Goal: Task Accomplishment & Management: Complete application form

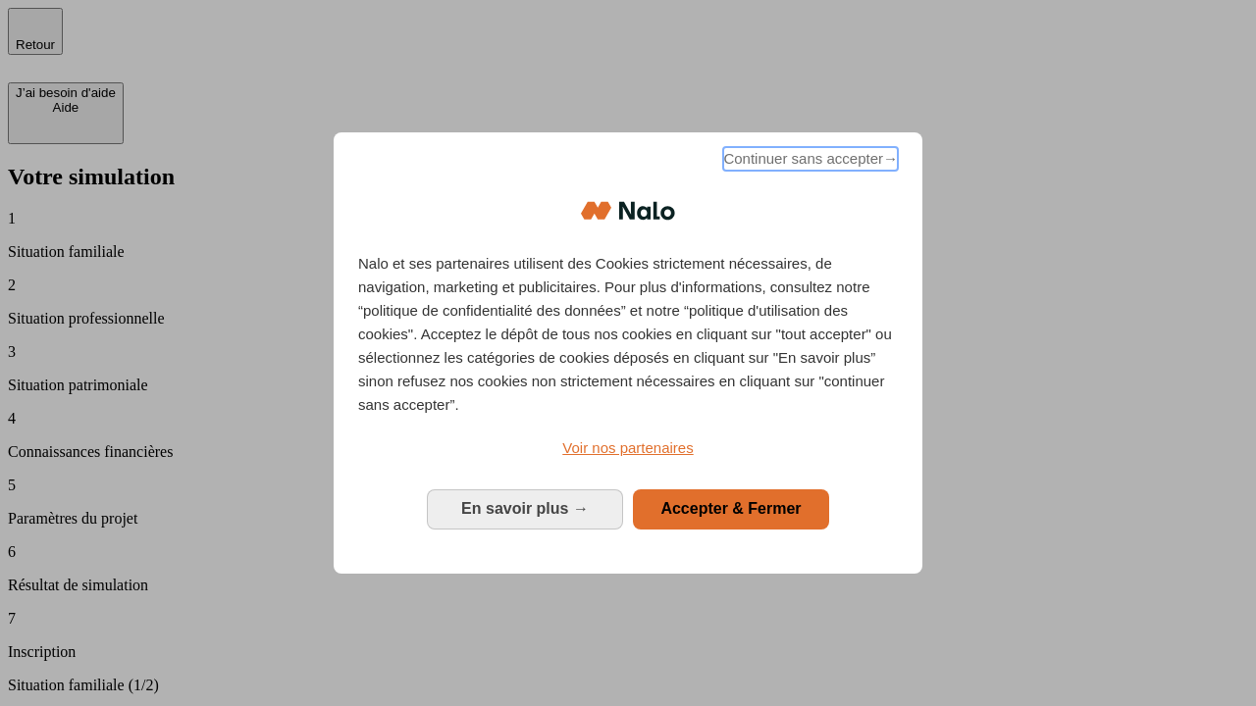
click at [808, 162] on span "Continuer sans accepter →" at bounding box center [810, 159] width 175 height 24
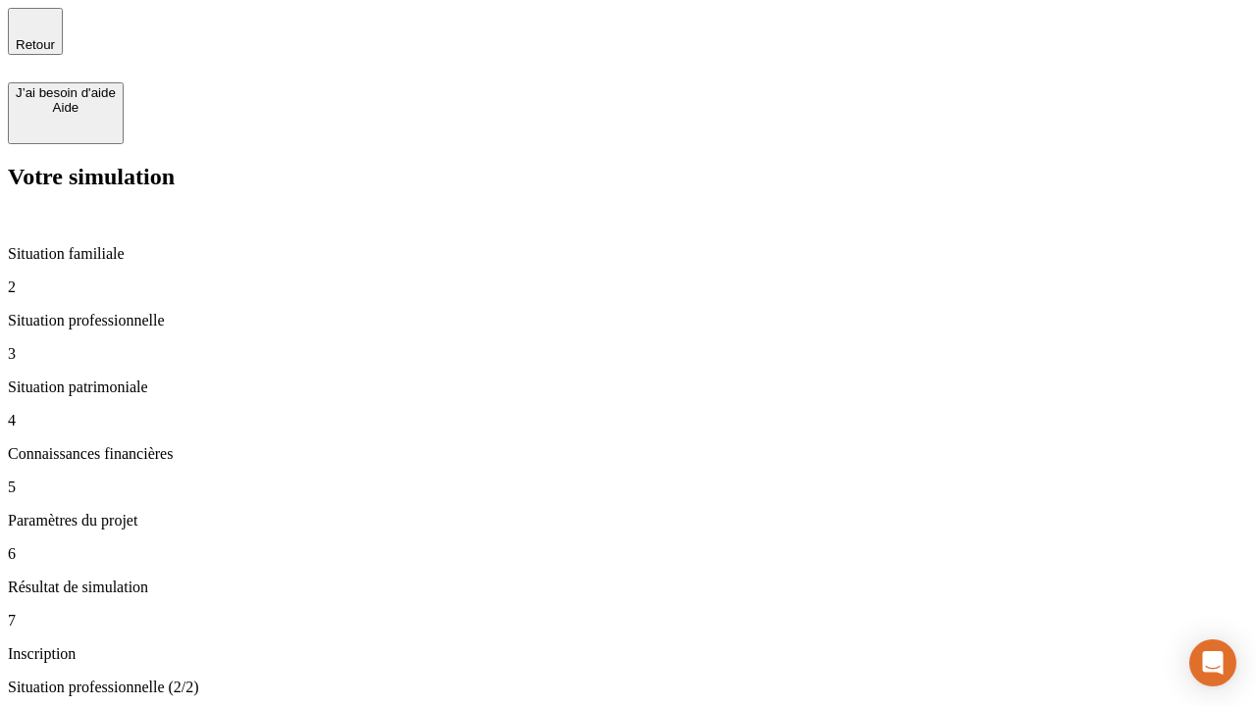
type input "30 000"
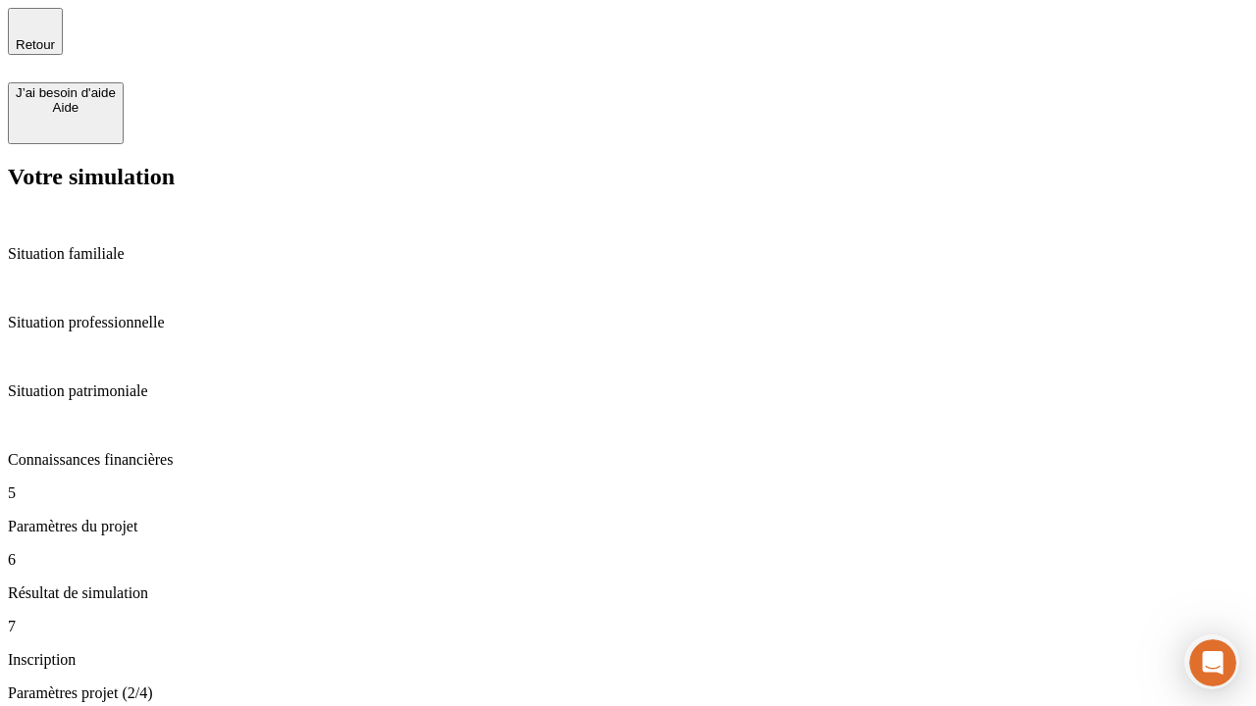
type input "25"
type input "64"
type input "1 000"
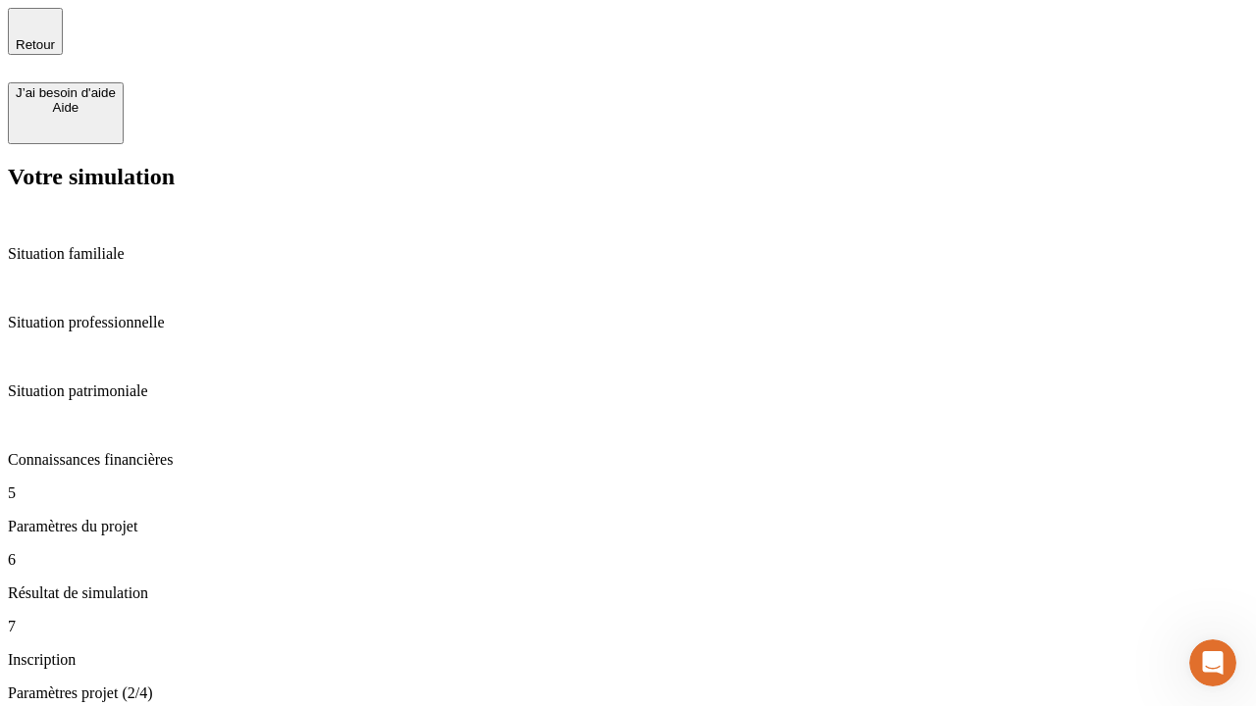
type input "640"
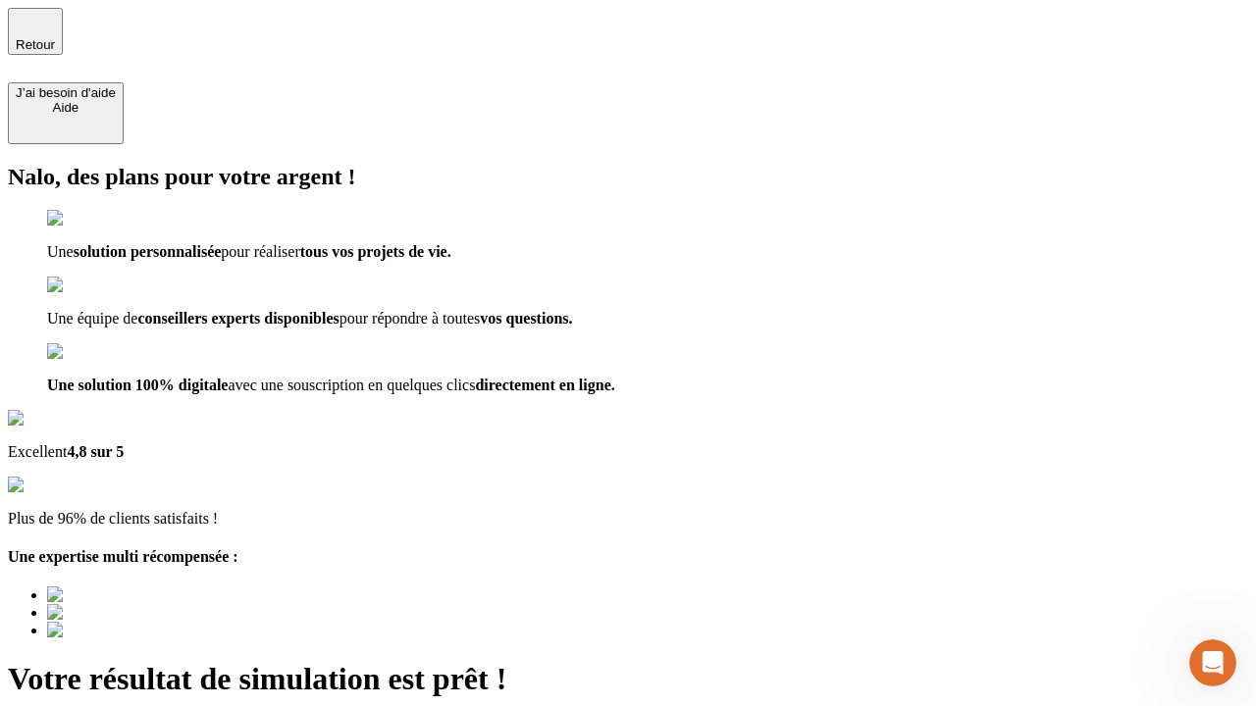
type input "[EMAIL_ADDRESS][PERSON_NAME][DOMAIN_NAME]"
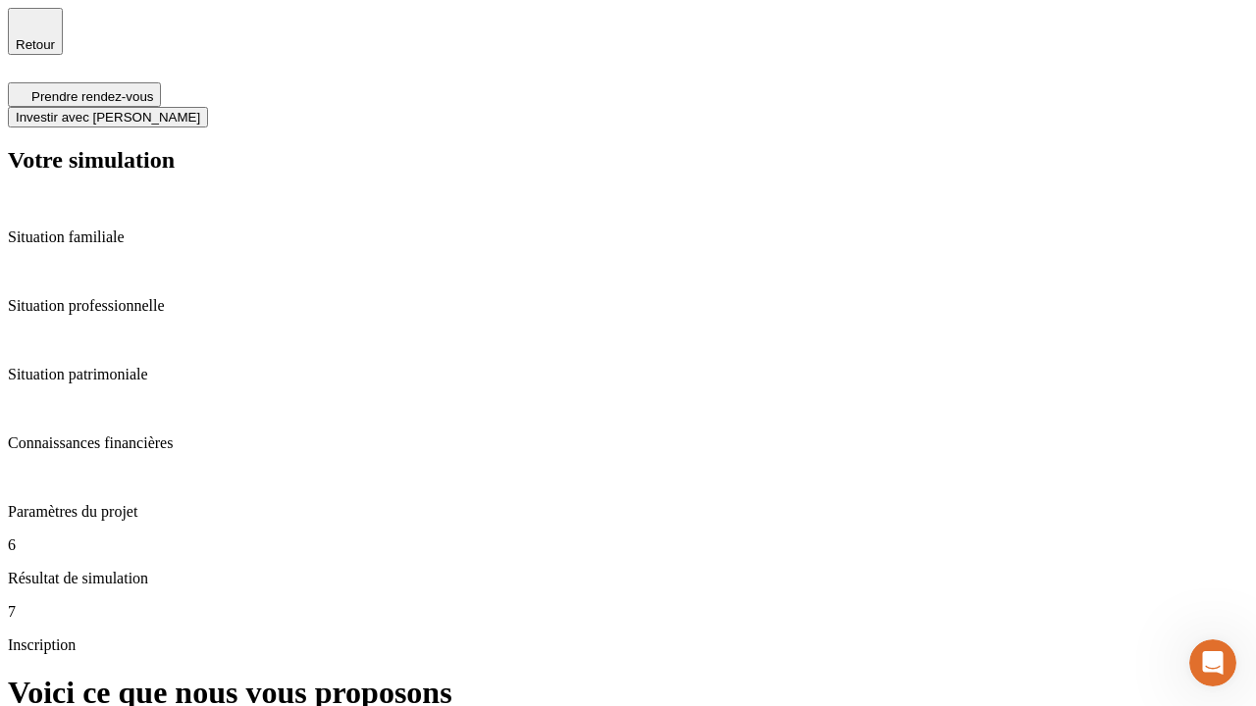
click at [200, 110] on span "Investir avec [PERSON_NAME]" at bounding box center [108, 117] width 184 height 15
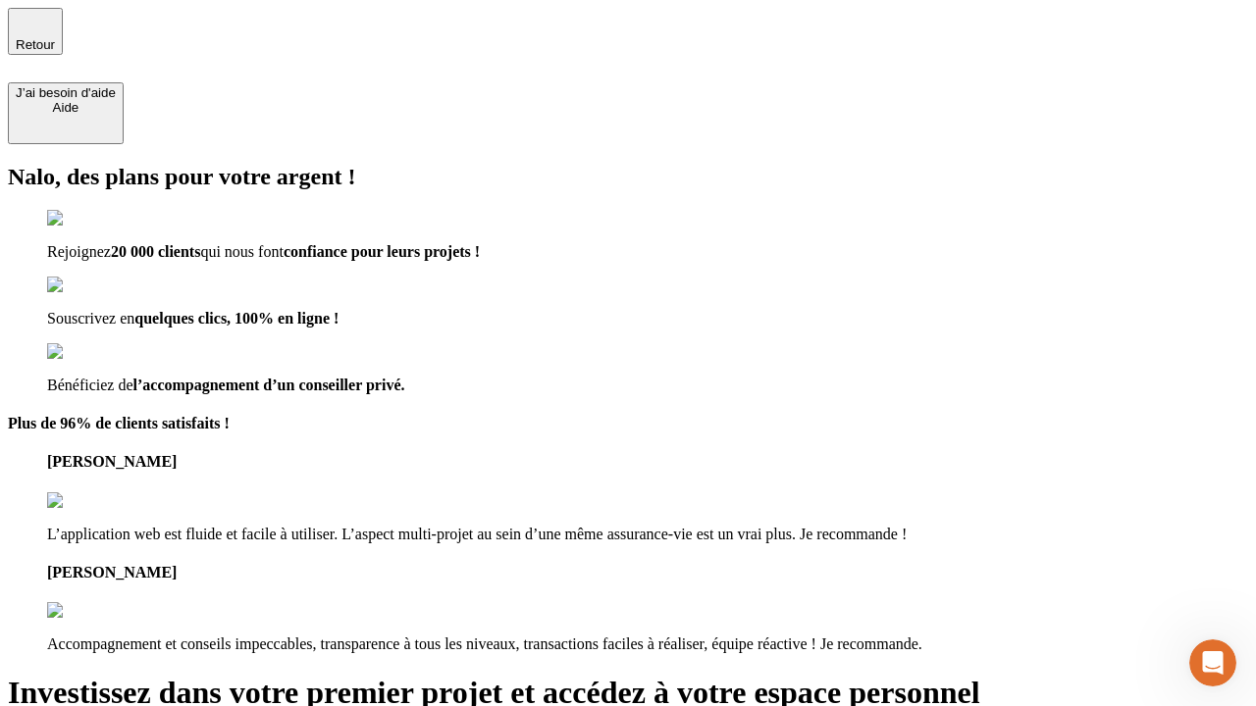
type input "[EMAIL_ADDRESS][PERSON_NAME][DOMAIN_NAME]"
